Goal: Navigation & Orientation: Find specific page/section

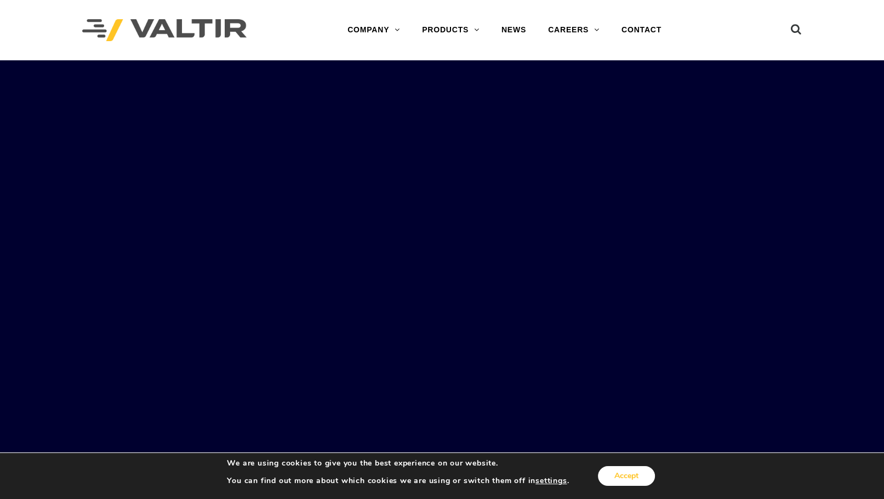
click at [625, 477] on button "Accept" at bounding box center [626, 476] width 57 height 20
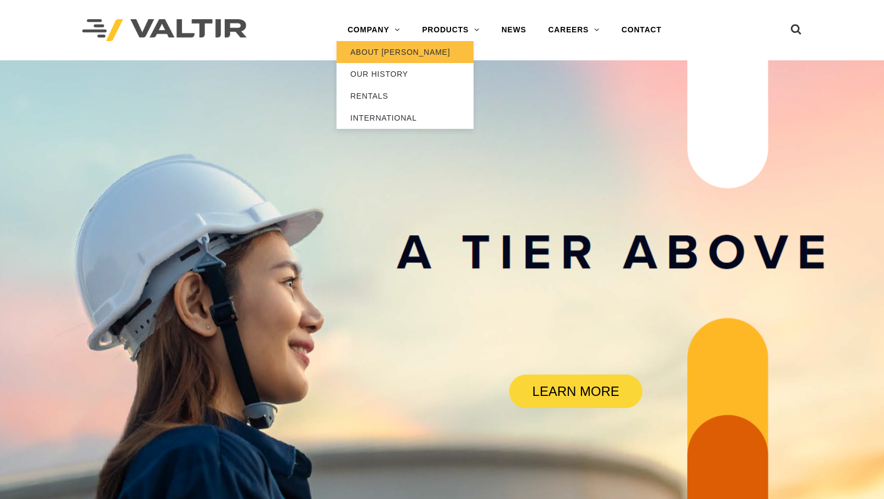
click at [375, 47] on link "ABOUT [PERSON_NAME]" at bounding box center [404, 52] width 137 height 22
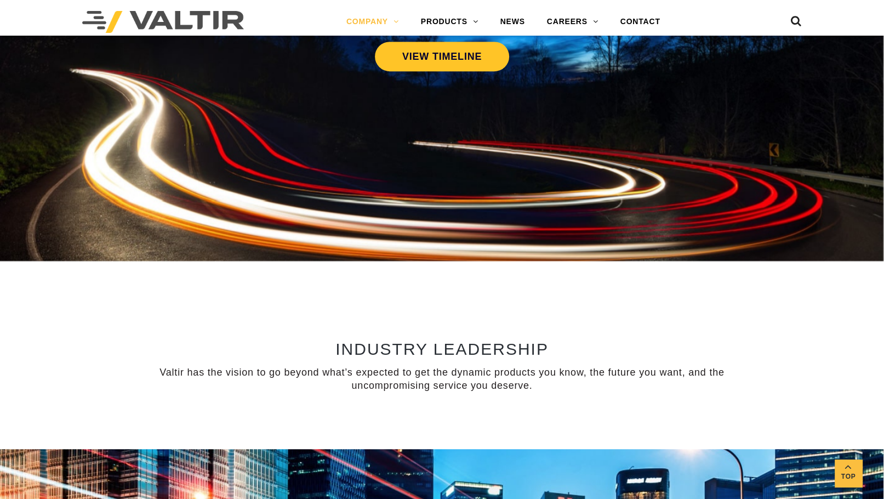
scroll to position [493, 0]
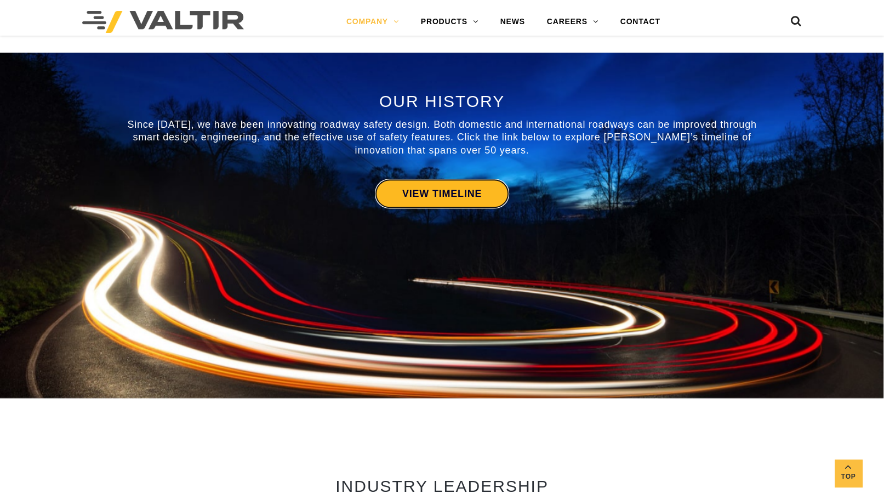
click at [425, 189] on link "VIEW TIMELINE" at bounding box center [442, 194] width 134 height 30
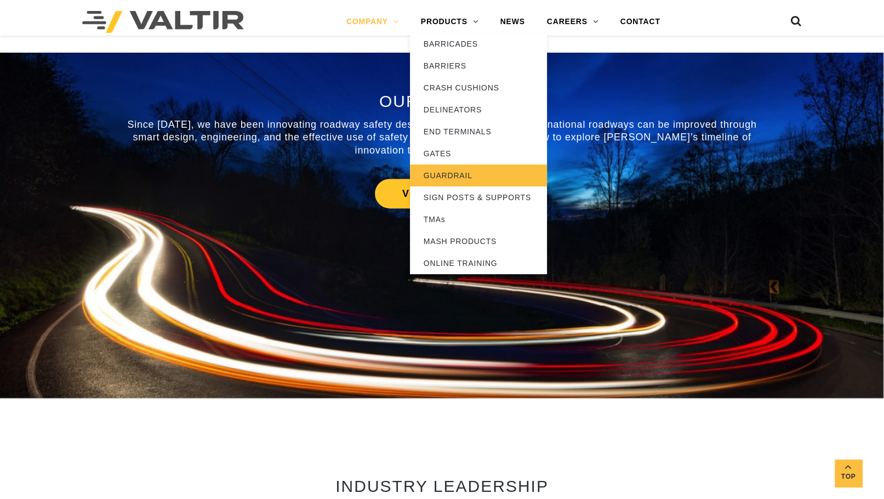
click at [444, 172] on link "GUARDRAIL" at bounding box center [478, 175] width 137 height 22
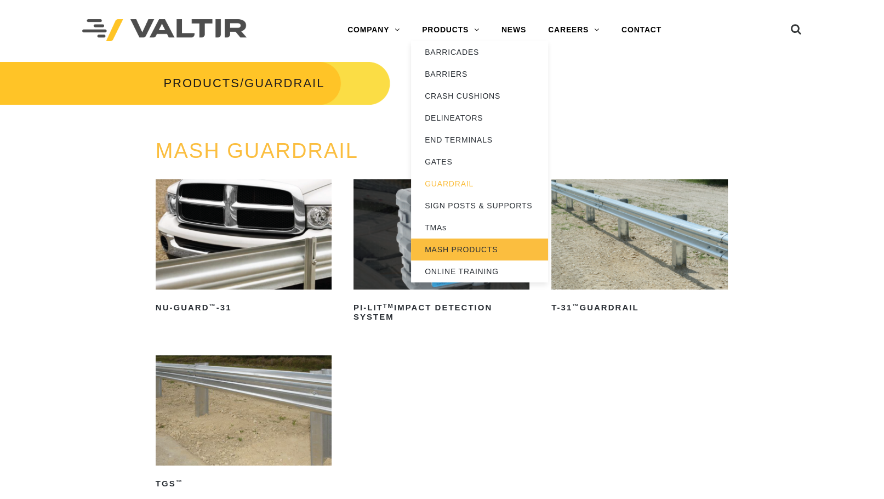
click at [444, 251] on link "MASH PRODUCTS" at bounding box center [479, 249] width 137 height 22
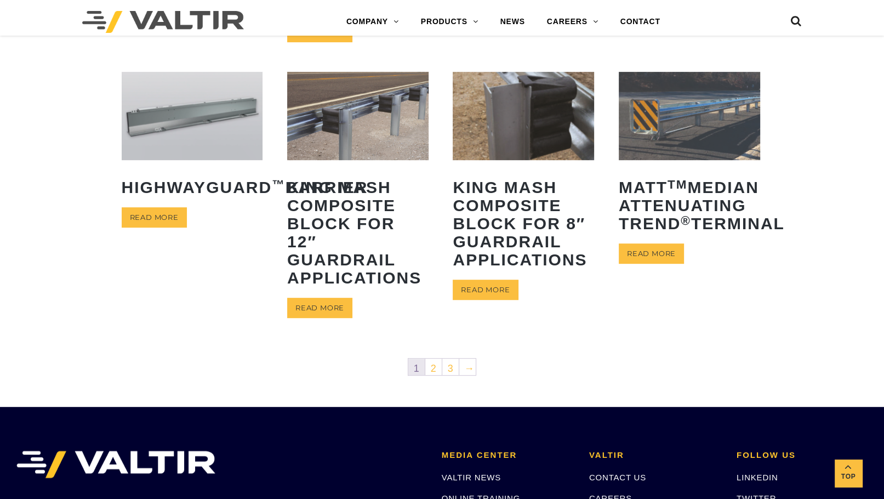
scroll to position [164, 0]
